Goal: Contribute content

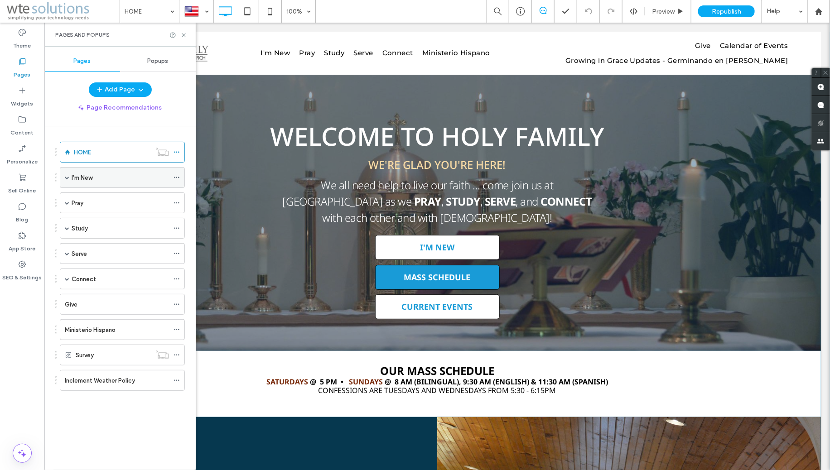
click at [67, 180] on span at bounding box center [67, 178] width 5 height 20
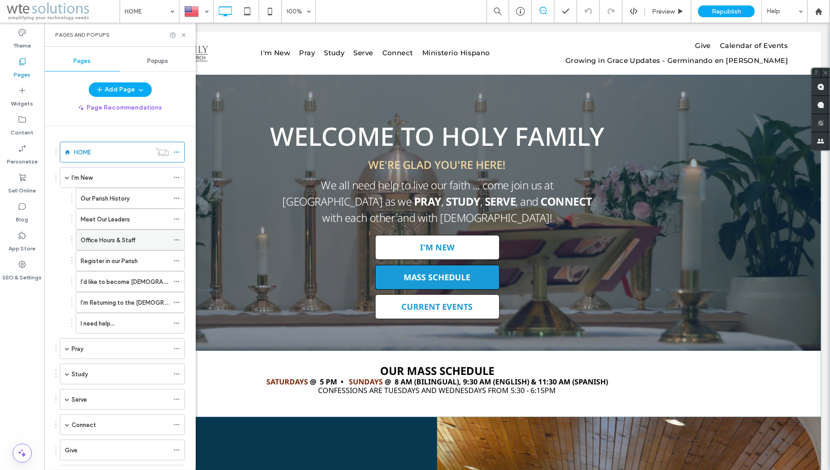
click at [105, 239] on label "Office Hours & Staff" at bounding box center [108, 240] width 55 height 16
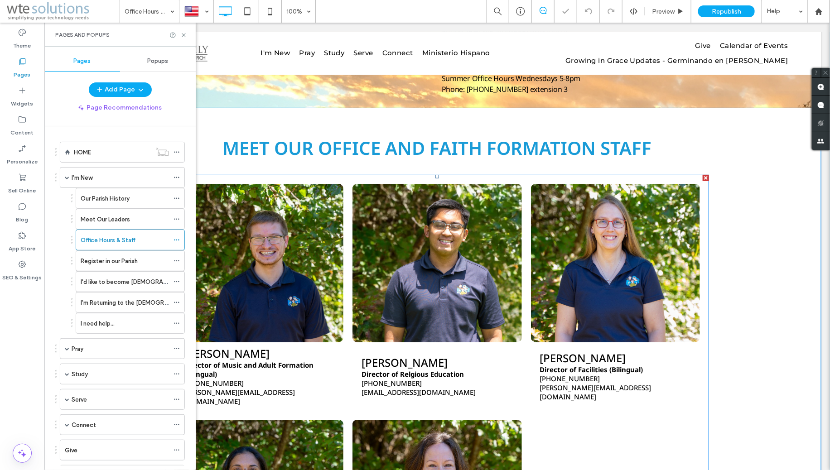
scroll to position [91, 0]
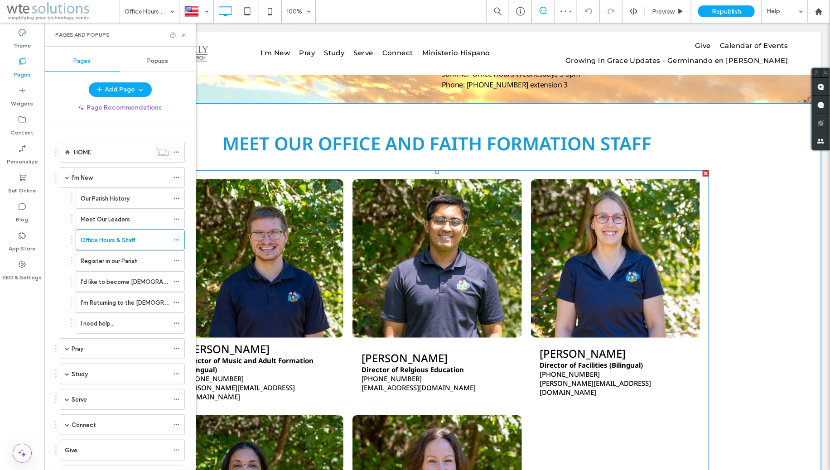
click at [409, 369] on strong "Director of Relgious Education" at bounding box center [412, 369] width 102 height 9
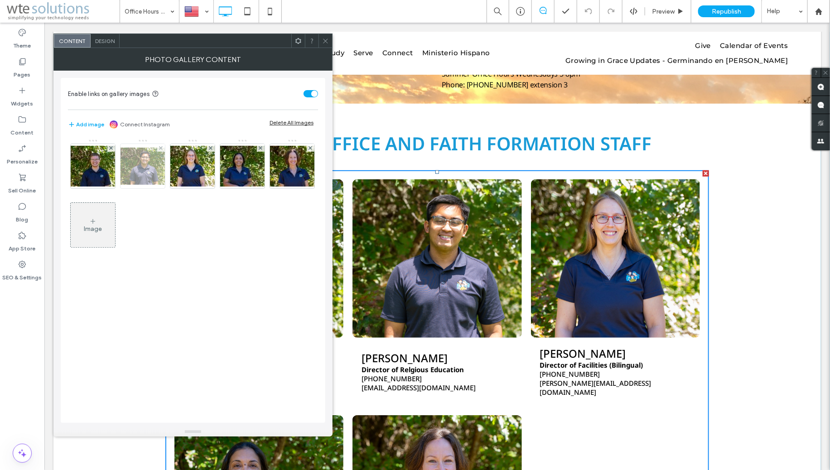
click at [143, 171] on img at bounding box center [142, 166] width 72 height 37
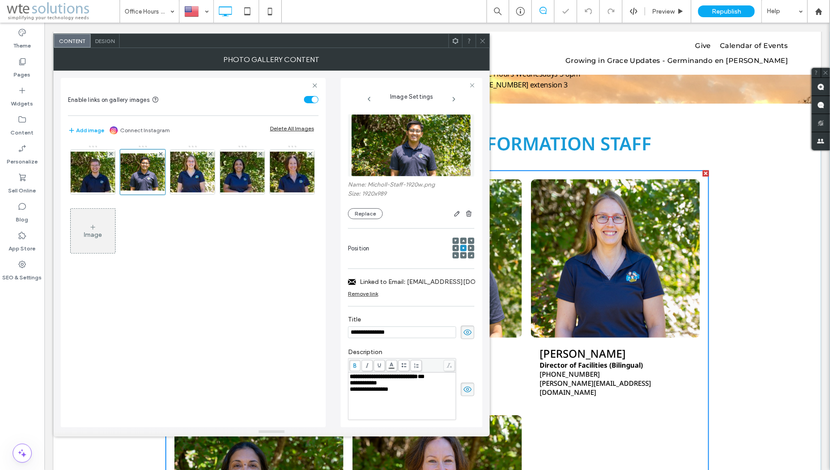
scroll to position [0, 0]
click at [392, 380] on span "**********" at bounding box center [384, 377] width 68 height 6
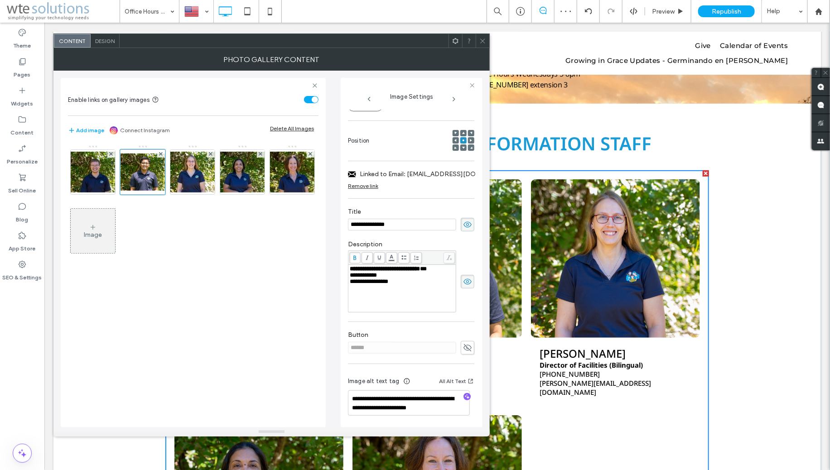
click at [484, 44] on span at bounding box center [482, 41] width 7 height 14
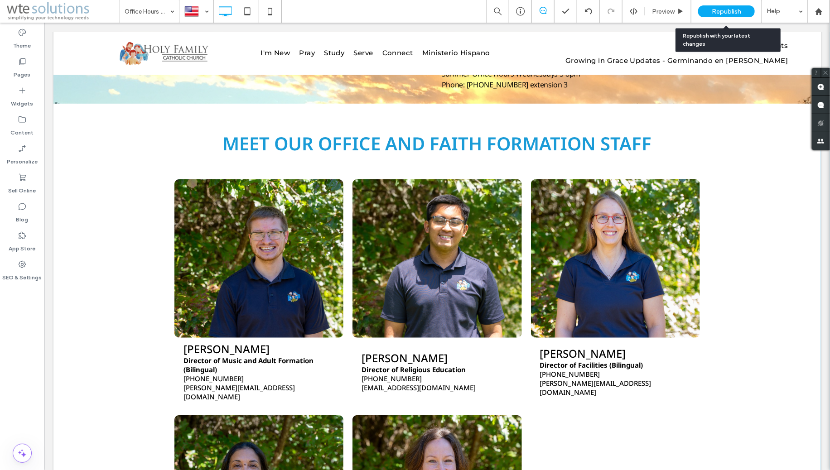
click at [717, 11] on span "Republish" at bounding box center [726, 12] width 29 height 8
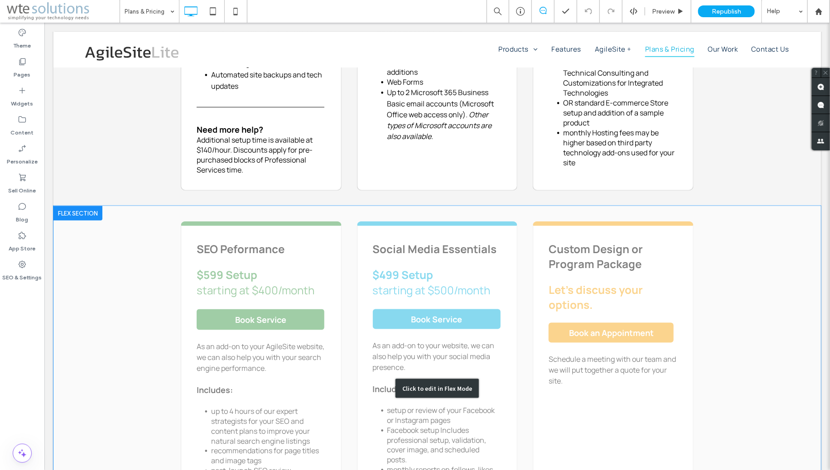
scroll to position [397, 0]
